Goal: Task Accomplishment & Management: Complete application form

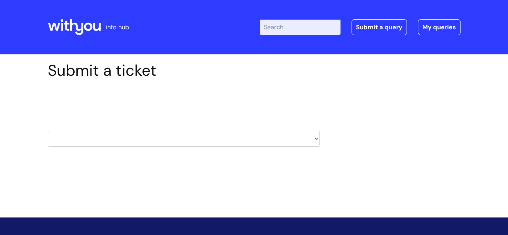
click at [315, 139] on select "HR / People IT and Support Clinical Drug Alerts Finance Accounts Data Support T…" at bounding box center [184, 139] width 272 height 16
select select "payroll"
click at [48, 131] on select "HR / People IT and Support Clinical Drug Alerts Finance Accounts Data Support T…" at bounding box center [184, 139] width 272 height 16
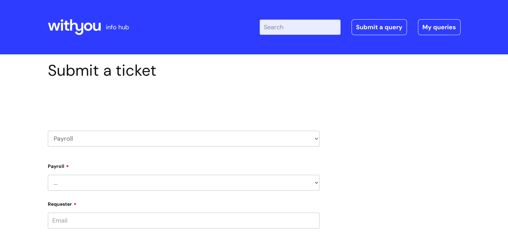
click at [316, 184] on select "... New Hires bank details/starter checklist forms Payroll queries Receiving in…" at bounding box center [184, 183] width 272 height 16
select select "Payroll queries"
click at [48, 175] on select "... New Hires bank details/starter checklist forms Payroll queries Receiving in…" at bounding box center [184, 183] width 272 height 16
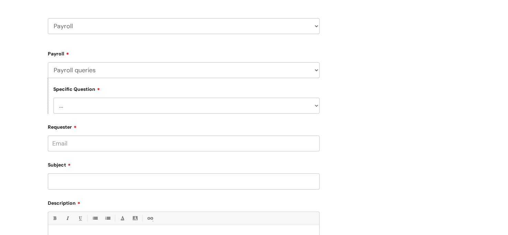
scroll to position [119, 0]
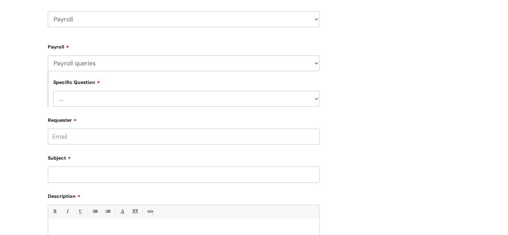
click at [316, 97] on select "... Changes queries Timesheet queries Salary and absence queries" at bounding box center [186, 99] width 266 height 16
select select "Changes queries"
click at [53, 91] on select "... Changes queries Timesheet queries Salary and absence queries" at bounding box center [186, 99] width 266 height 16
click at [282, 139] on input "Requester" at bounding box center [184, 137] width 272 height 16
type input "[PERSON_NAME][EMAIL_ADDRESS][PERSON_NAME][DOMAIN_NAME]"
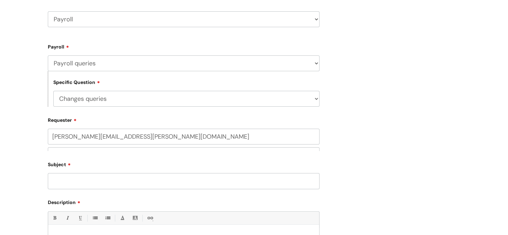
click at [276, 173] on div "Subject" at bounding box center [184, 174] width 272 height 31
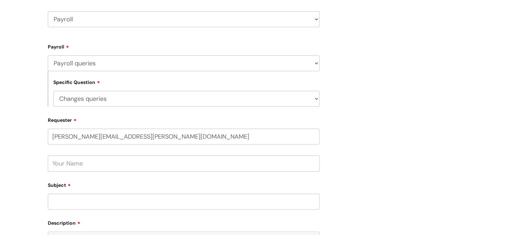
click at [261, 165] on input "text" at bounding box center [184, 164] width 272 height 16
type input "[PERSON_NAME]"
click at [182, 204] on input "Subject" at bounding box center [184, 202] width 272 height 16
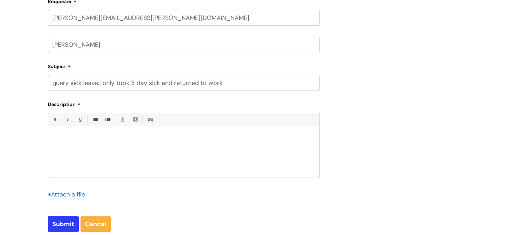
scroll to position [243, 0]
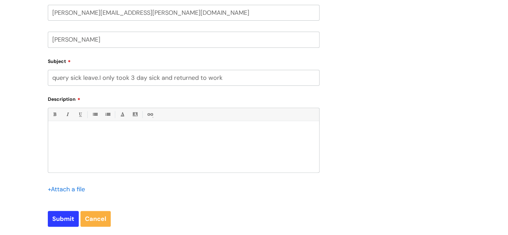
type input "query sick leave.I only took 3 day sick and returned to work"
click at [173, 136] on p at bounding box center [183, 133] width 261 height 6
click at [62, 133] on p at bounding box center [183, 133] width 261 height 6
paste div
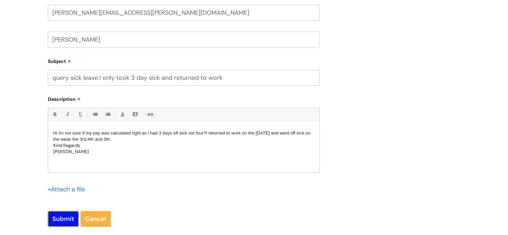
click at [61, 216] on input "Submit" at bounding box center [63, 219] width 31 height 16
type input "Please Wait..."
